Goal: Information Seeking & Learning: Check status

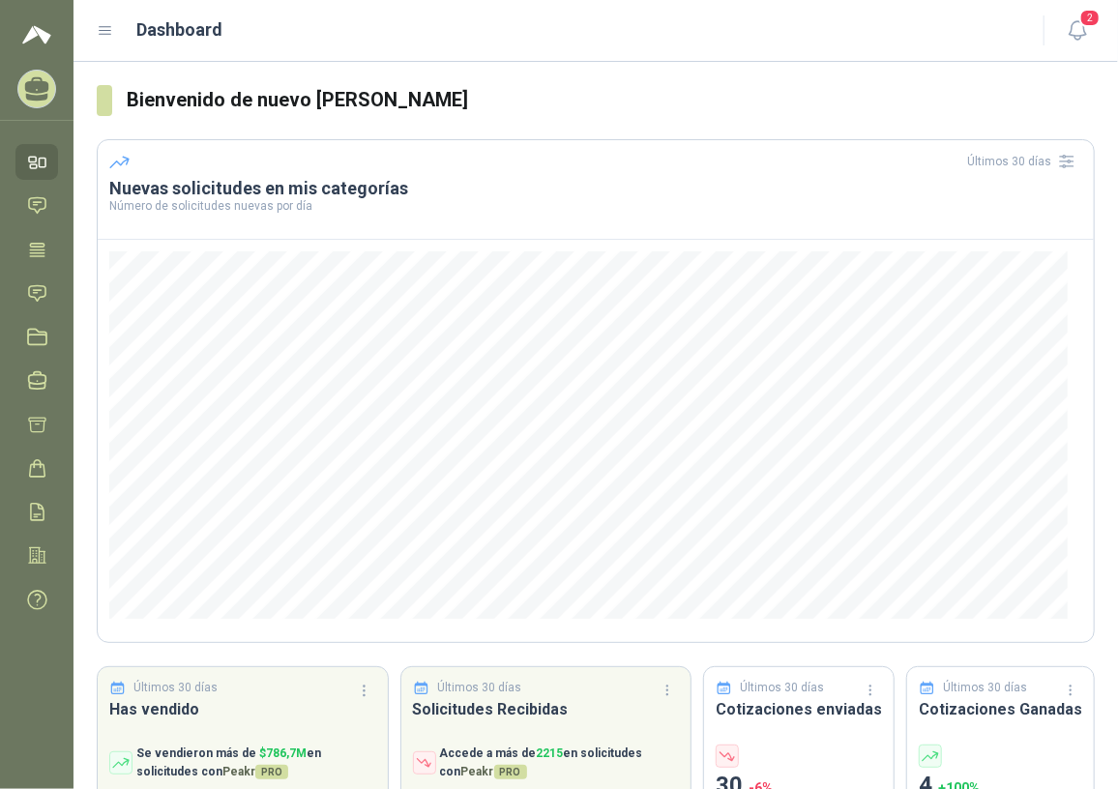
drag, startPoint x: 47, startPoint y: 294, endPoint x: 78, endPoint y: 316, distance: 38.1
click at [47, 294] on icon at bounding box center [37, 293] width 20 height 20
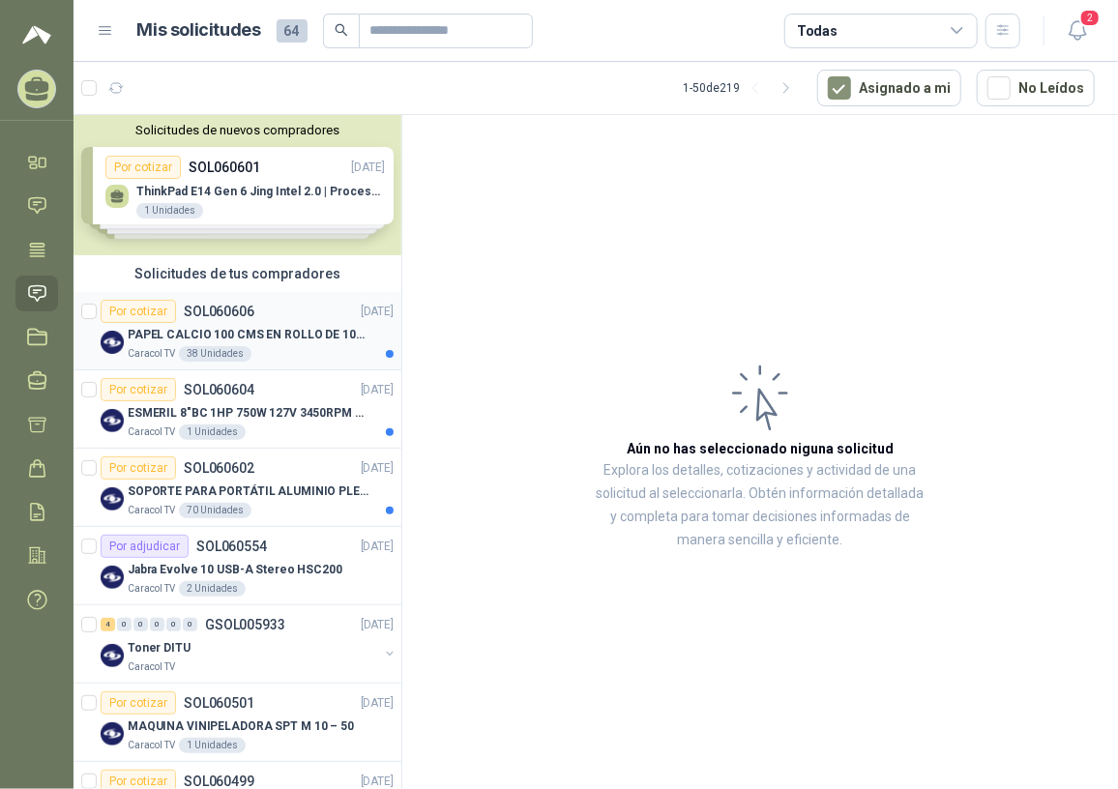
click at [251, 339] on p "PAPEL CALCIO 100 CMS EN ROLLO DE 100 GR" at bounding box center [248, 335] width 241 height 18
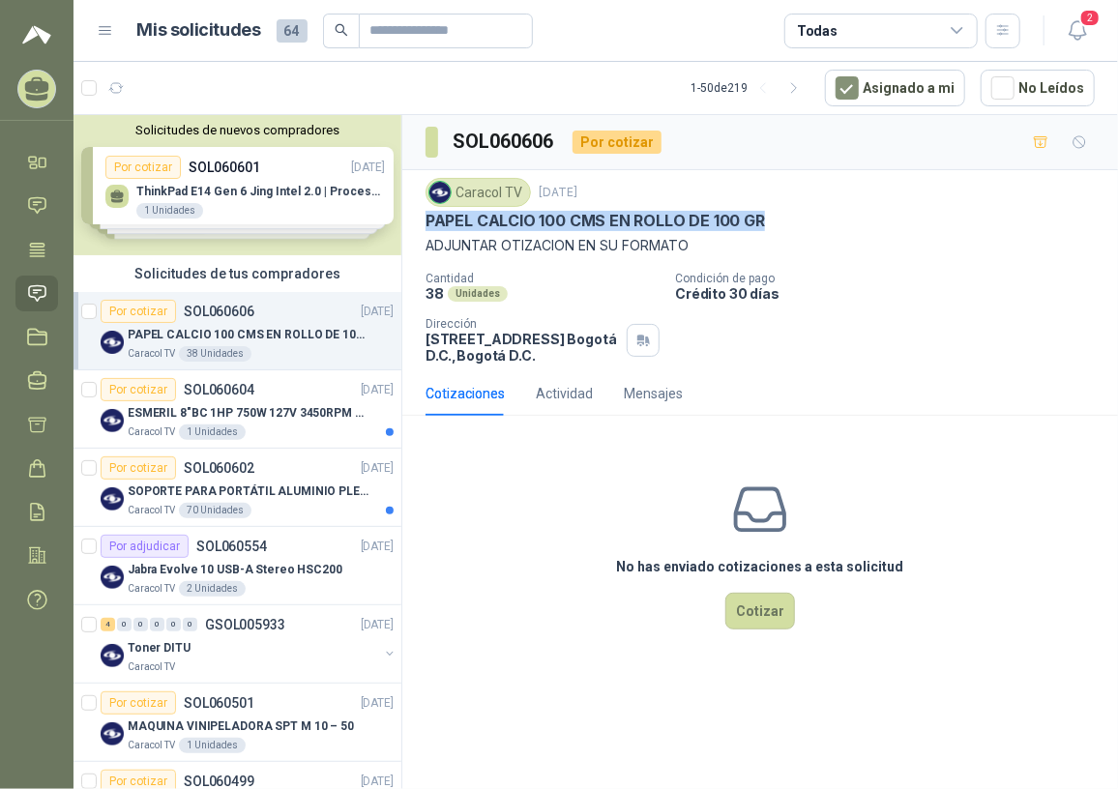
drag, startPoint x: 426, startPoint y: 214, endPoint x: 779, endPoint y: 231, distance: 353.4
click at [779, 231] on div "Caracol TV [DATE] PAPEL CALCIO 100 CMS EN ROLLO DE 100 GR ADJUNTAR OTIZACION EN…" at bounding box center [760, 217] width 669 height 78
copy p "PAPEL CALCIO 100 CMS EN ROLLO DE 100 GR"
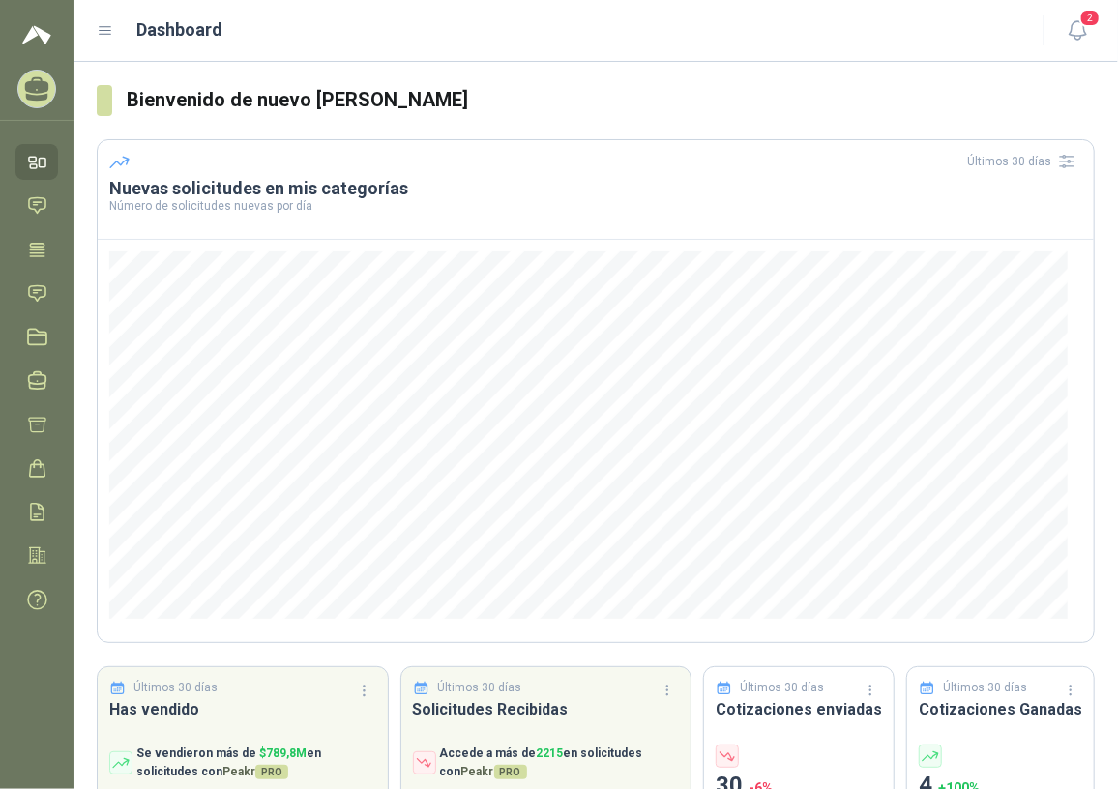
drag, startPoint x: 37, startPoint y: 284, endPoint x: 69, endPoint y: 282, distance: 32.0
click at [38, 285] on icon at bounding box center [37, 292] width 16 height 15
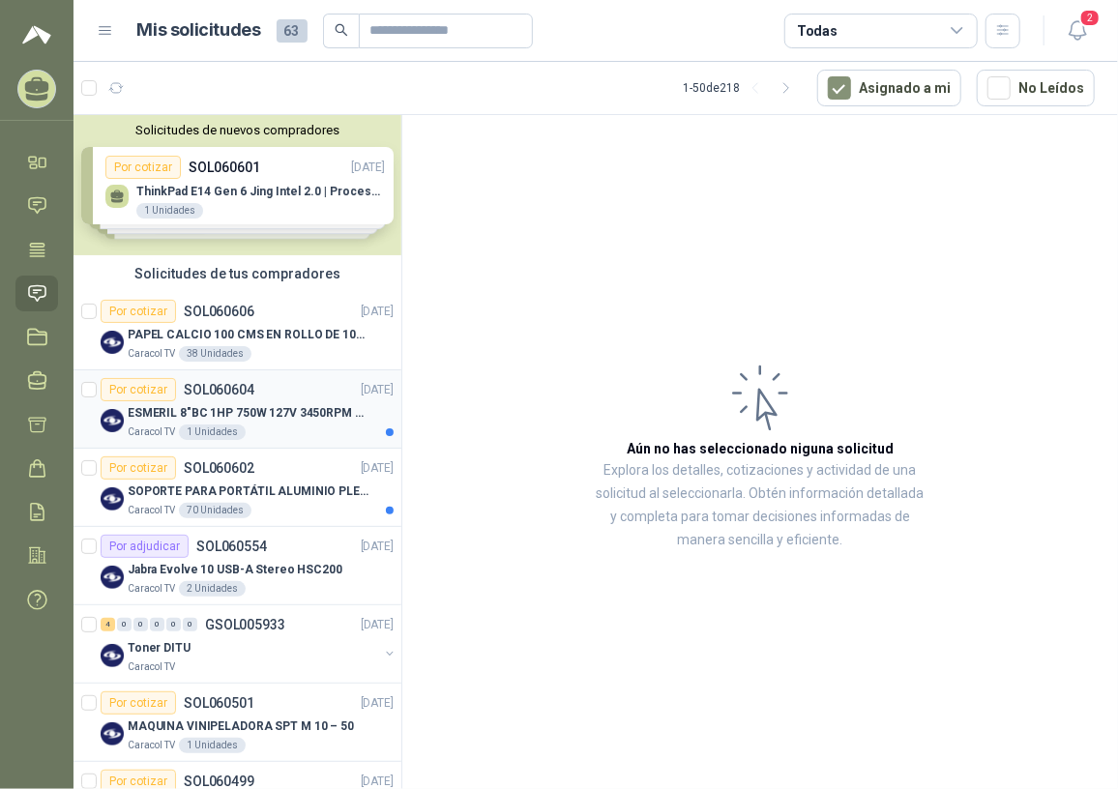
click at [302, 399] on div "Por cotizar SOL060604 09/10/25" at bounding box center [247, 389] width 293 height 23
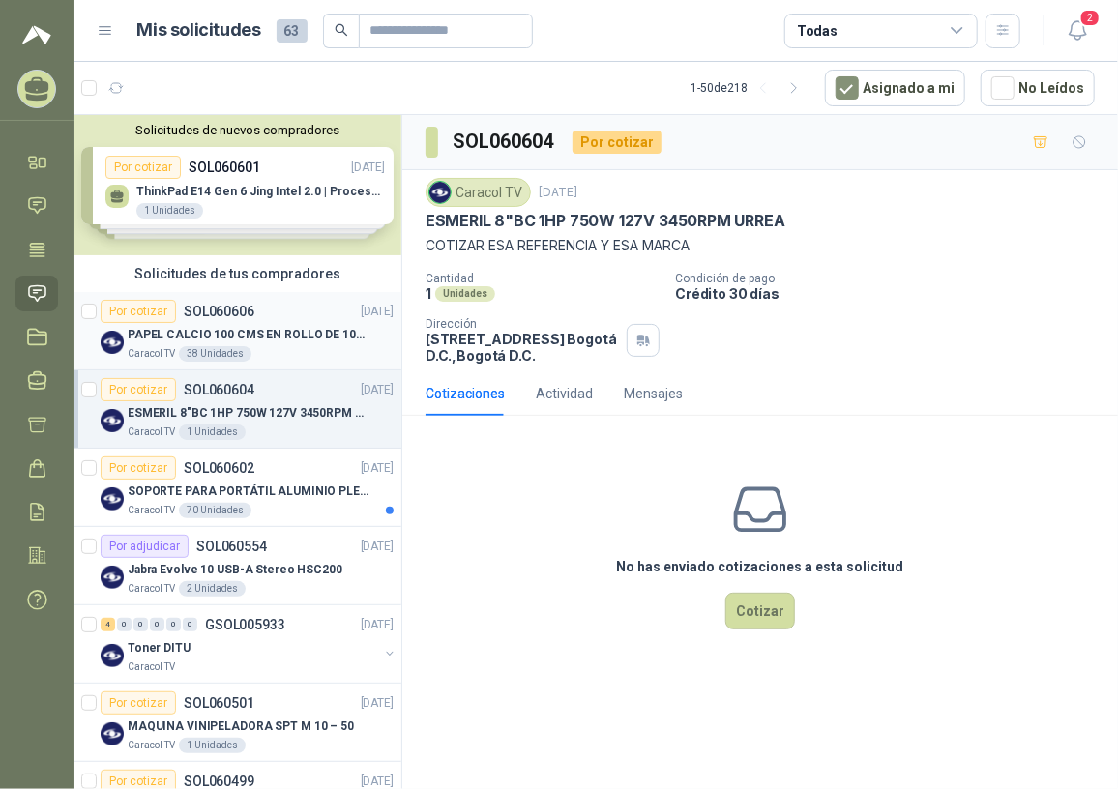
click at [241, 349] on div "38 Unidades" at bounding box center [215, 353] width 73 height 15
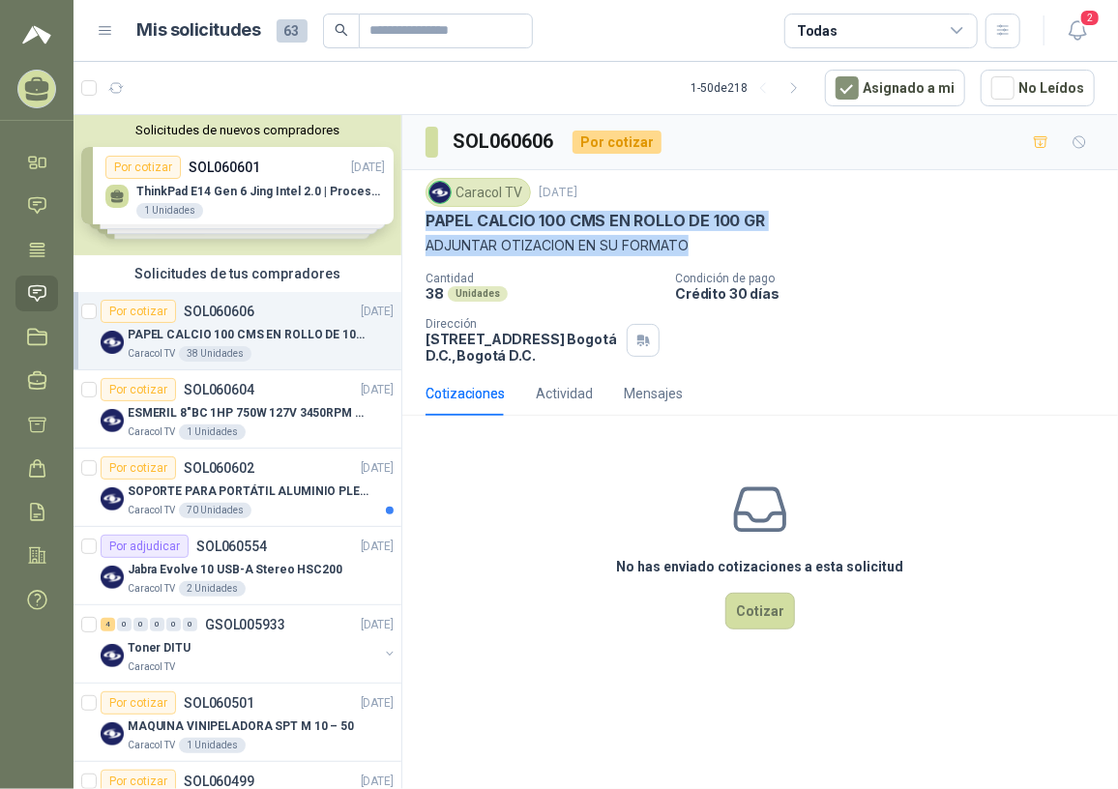
drag, startPoint x: 426, startPoint y: 223, endPoint x: 774, endPoint y: 241, distance: 348.6
click at [774, 241] on div "Caracol TV [DATE] PAPEL CALCIO 100 CMS EN ROLLO DE 100 GR ADJUNTAR OTIZACION EN…" at bounding box center [760, 217] width 669 height 78
drag, startPoint x: 774, startPoint y: 241, endPoint x: 707, endPoint y: 256, distance: 68.5
click at [740, 261] on div "Caracol TV 9 oct, 2025 PAPEL CALCIO 100 CMS EN ROLLO DE 100 GR ADJUNTAR OTIZACI…" at bounding box center [760, 271] width 669 height 186
drag, startPoint x: 425, startPoint y: 213, endPoint x: 772, endPoint y: 208, distance: 347.2
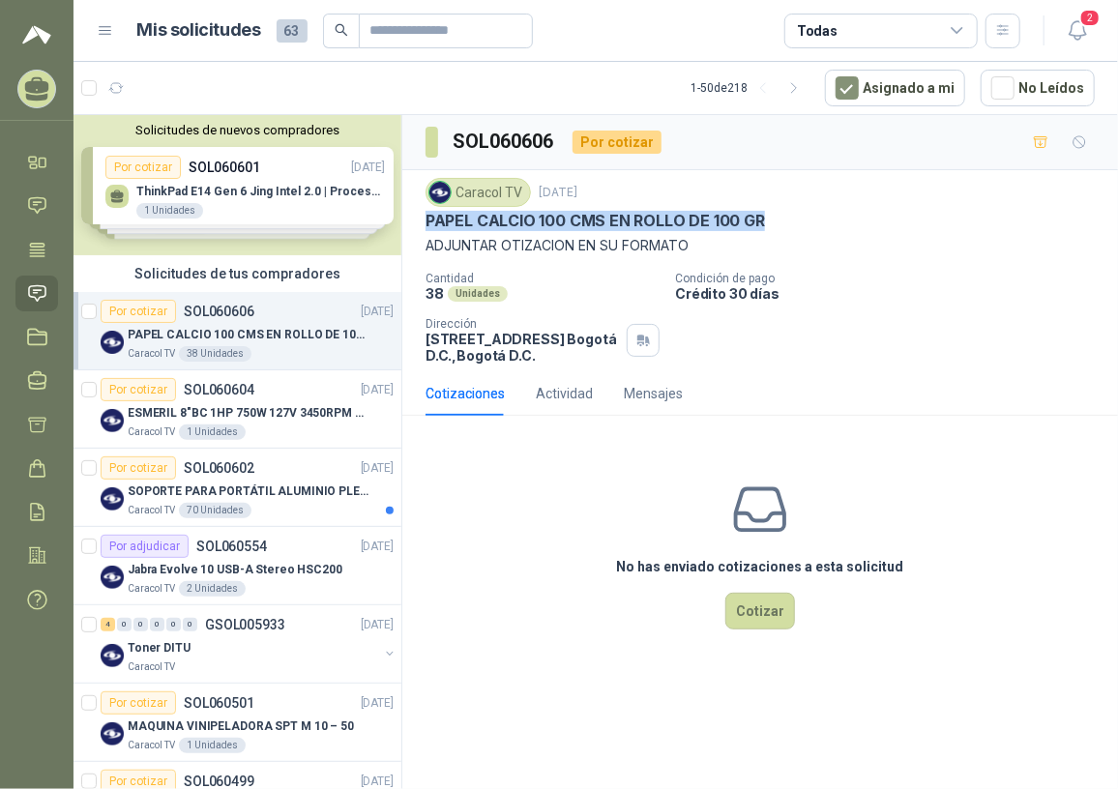
click at [772, 208] on div "Caracol TV [DATE] PAPEL CALCIO 100 CMS EN ROLLO DE 100 GR ADJUNTAR OTIZACION EN…" at bounding box center [760, 217] width 669 height 78
copy p "PAPEL CALCIO 100 CMS EN ROLLO DE 100 GR"
